Goal: Task Accomplishment & Management: Use online tool/utility

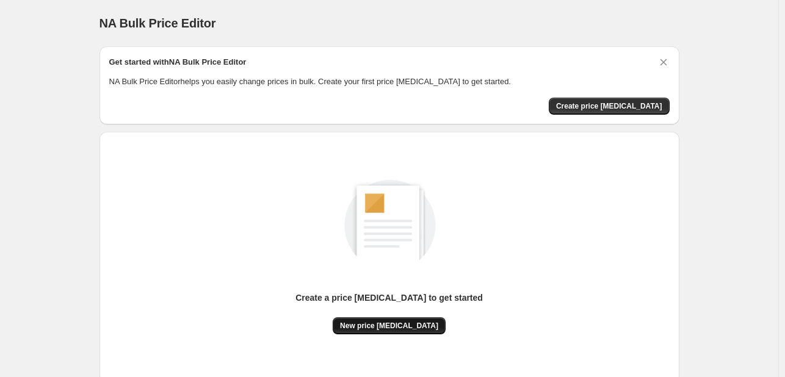
click at [389, 323] on span "New price [MEDICAL_DATA]" at bounding box center [389, 326] width 98 height 10
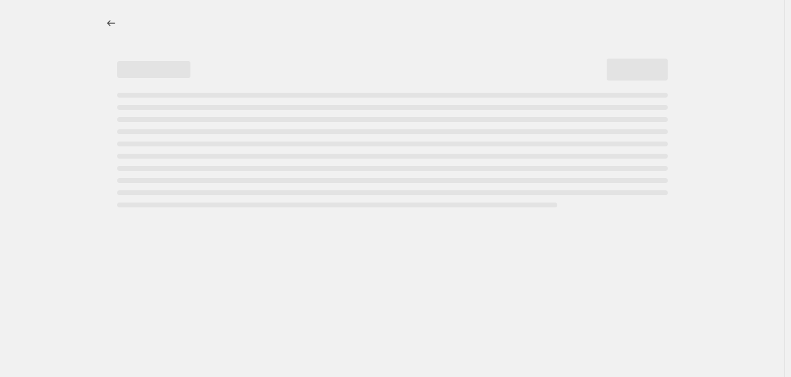
select select "percentage"
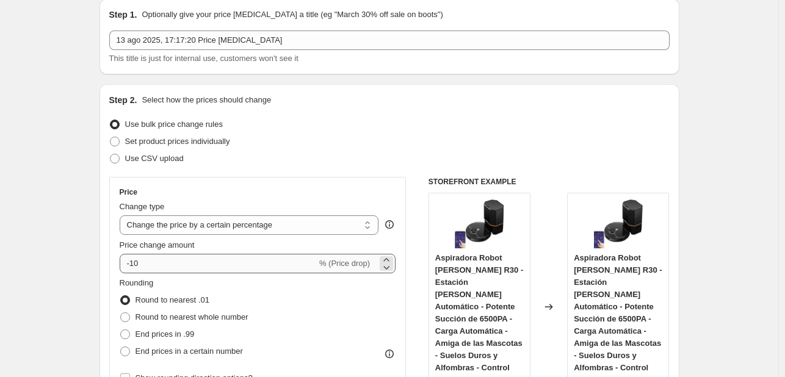
scroll to position [61, 0]
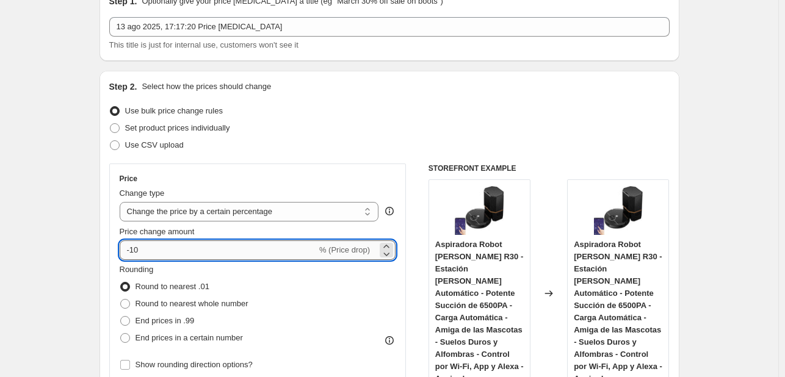
click at [210, 252] on input "-10" at bounding box center [218, 250] width 197 height 20
type input "-1"
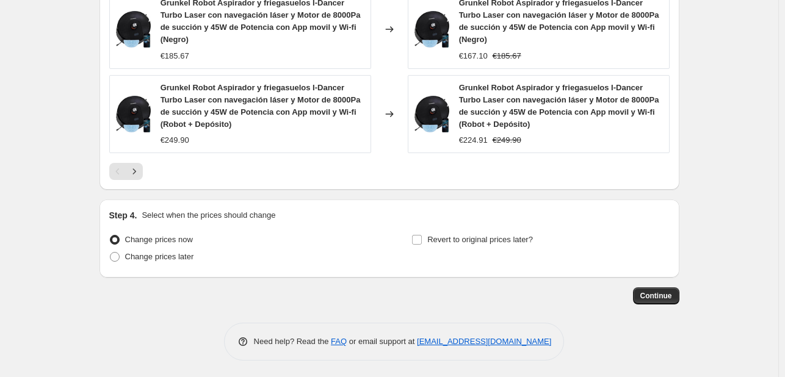
scroll to position [1020, 0]
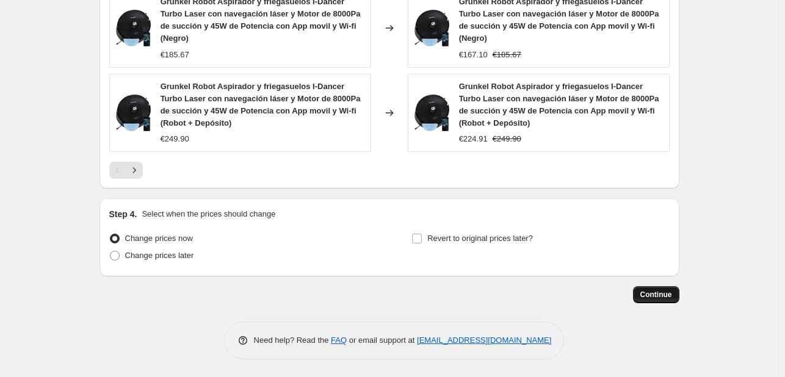
type input "-30"
click at [671, 291] on span "Continue" at bounding box center [656, 295] width 32 height 10
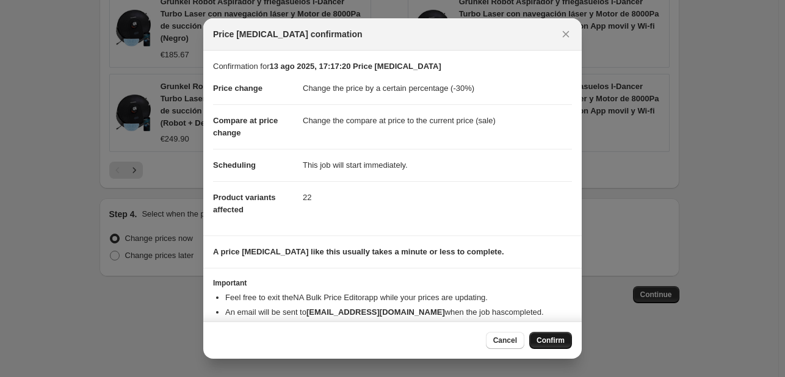
click at [535, 337] on button "Confirm" at bounding box center [550, 340] width 43 height 17
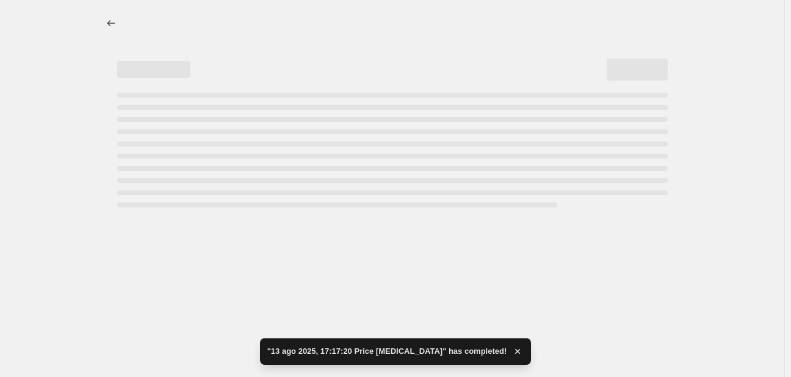
select select "percentage"
